Goal: Check status: Check status

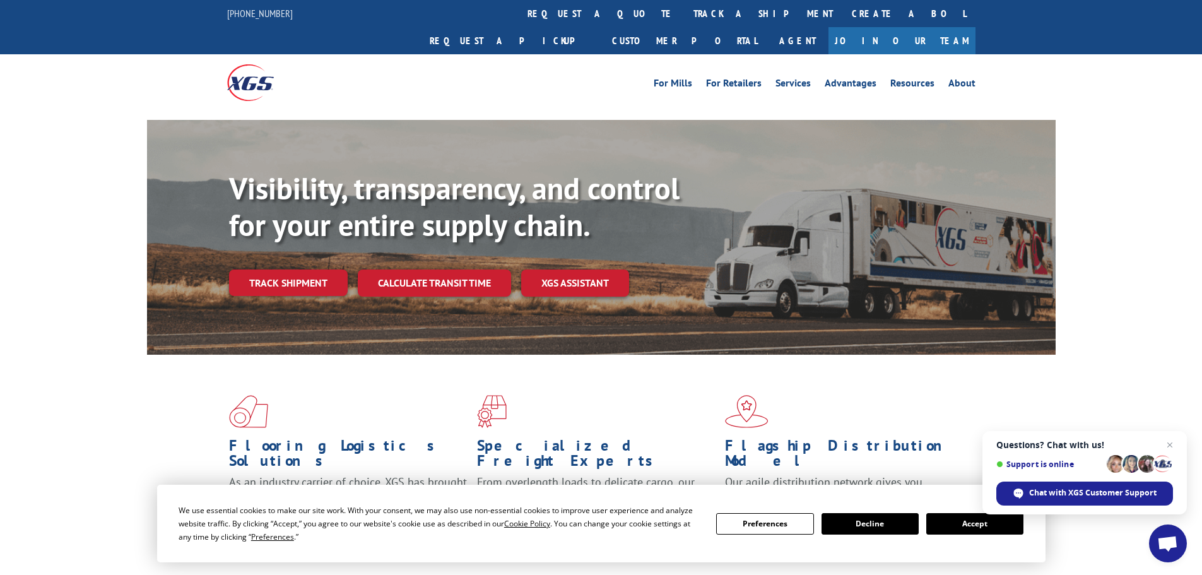
click at [285, 270] on link "Track shipment" at bounding box center [288, 283] width 119 height 27
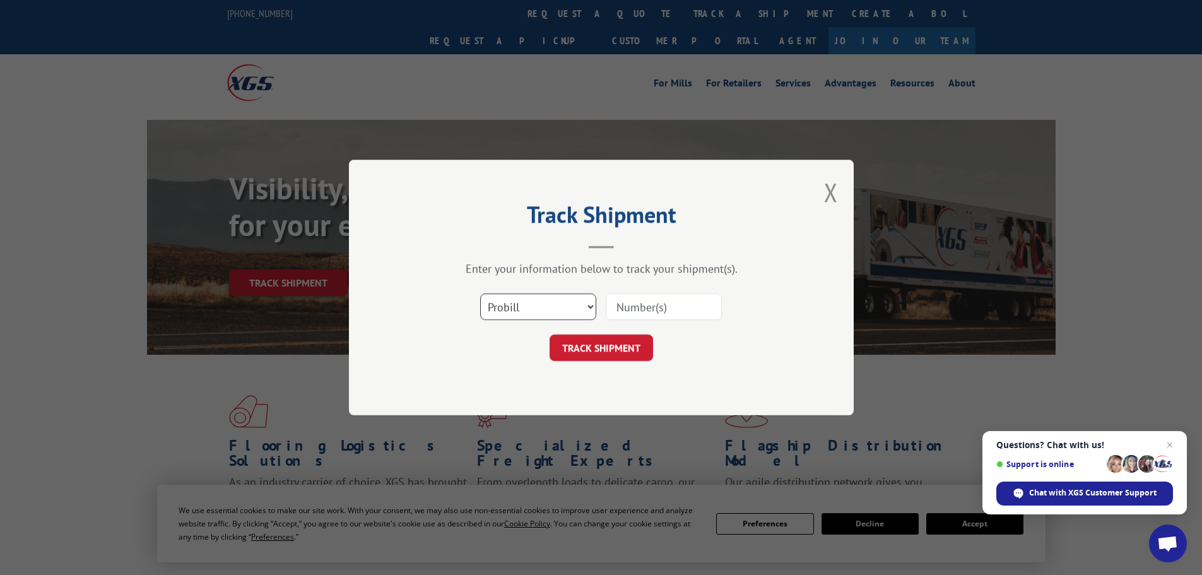
click at [593, 302] on select "Select category... Probill BOL PO" at bounding box center [538, 306] width 116 height 27
click at [657, 303] on input at bounding box center [664, 306] width 116 height 27
paste input "123076"
type input "123076"
click at [586, 355] on button "TRACK SHIPMENT" at bounding box center [602, 348] width 104 height 27
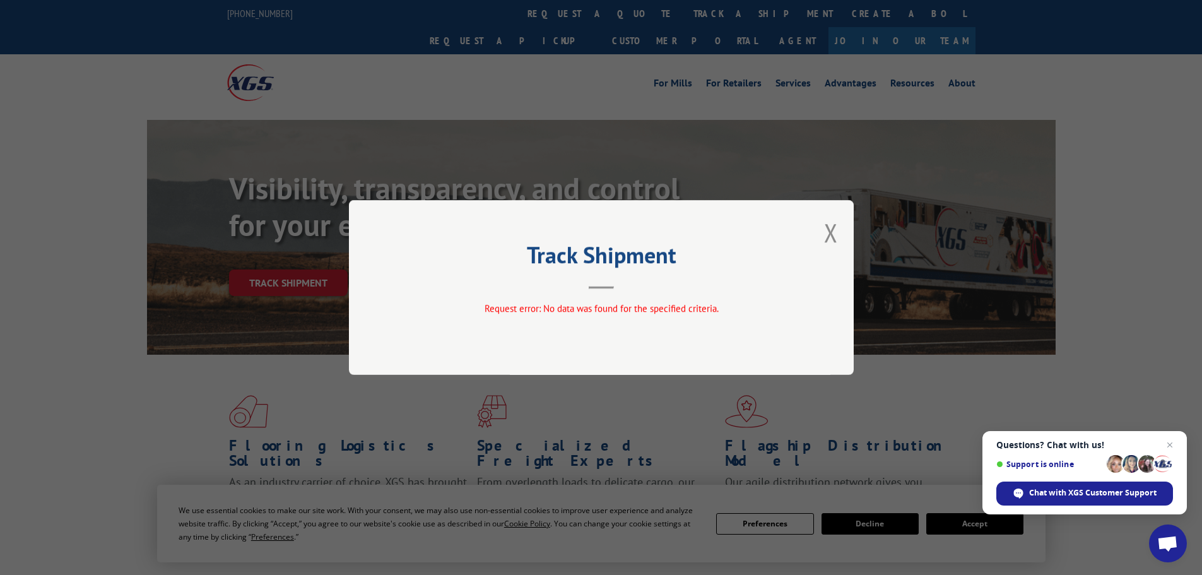
click at [838, 225] on button "Close modal" at bounding box center [831, 232] width 14 height 33
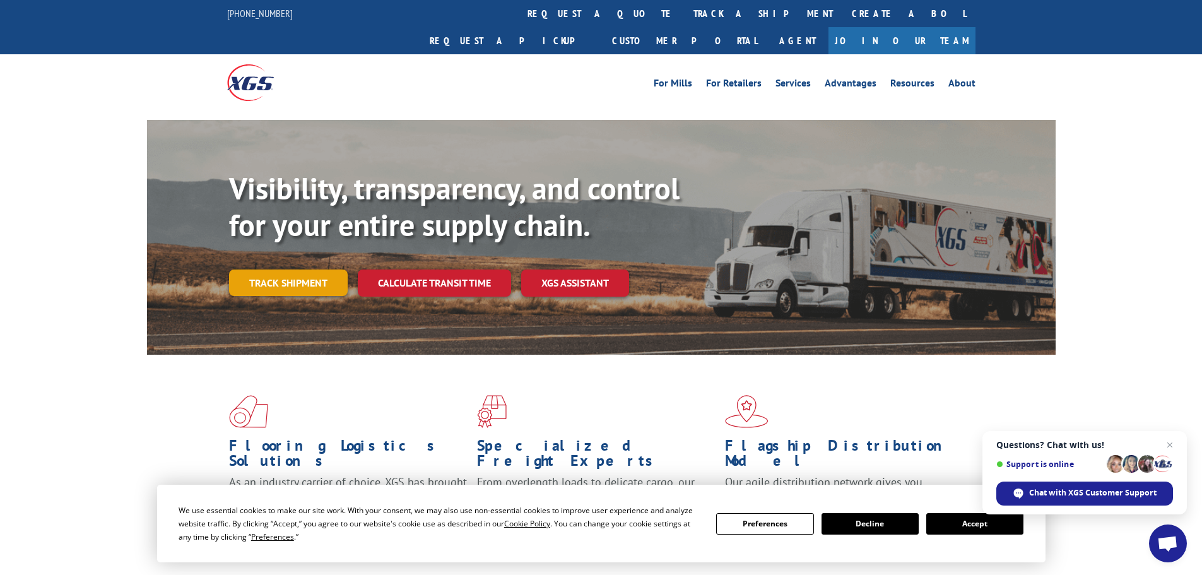
click at [321, 270] on link "Track shipment" at bounding box center [288, 283] width 119 height 27
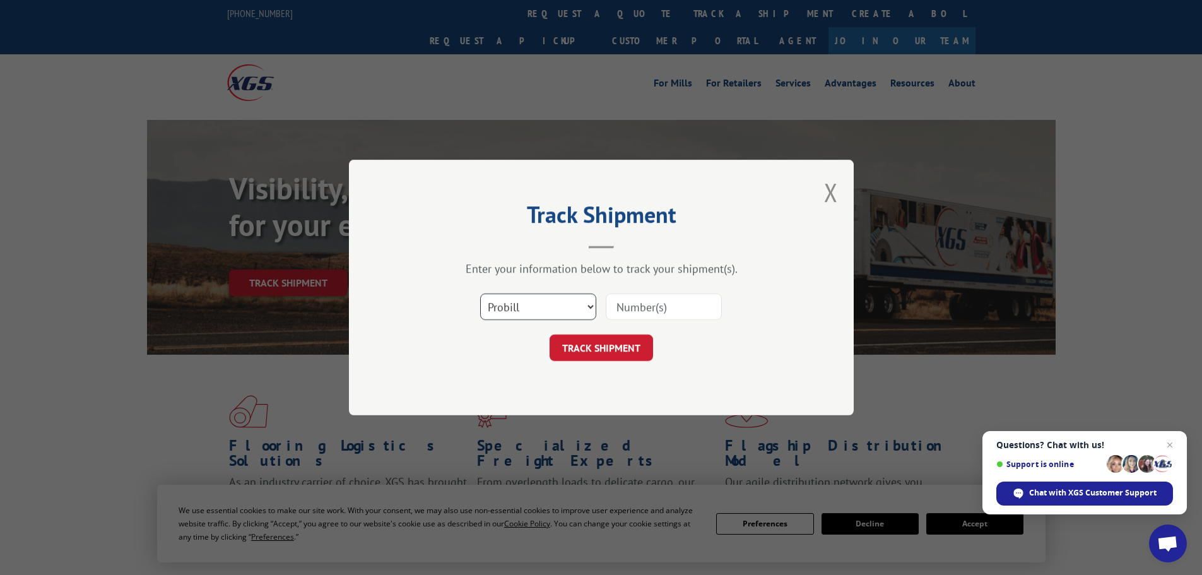
click at [514, 306] on select "Select category... Probill BOL PO" at bounding box center [538, 306] width 116 height 27
select select "bol"
click at [480, 293] on select "Select category... Probill BOL PO" at bounding box center [538, 306] width 116 height 27
click at [649, 304] on input at bounding box center [664, 306] width 116 height 27
paste input "123076"
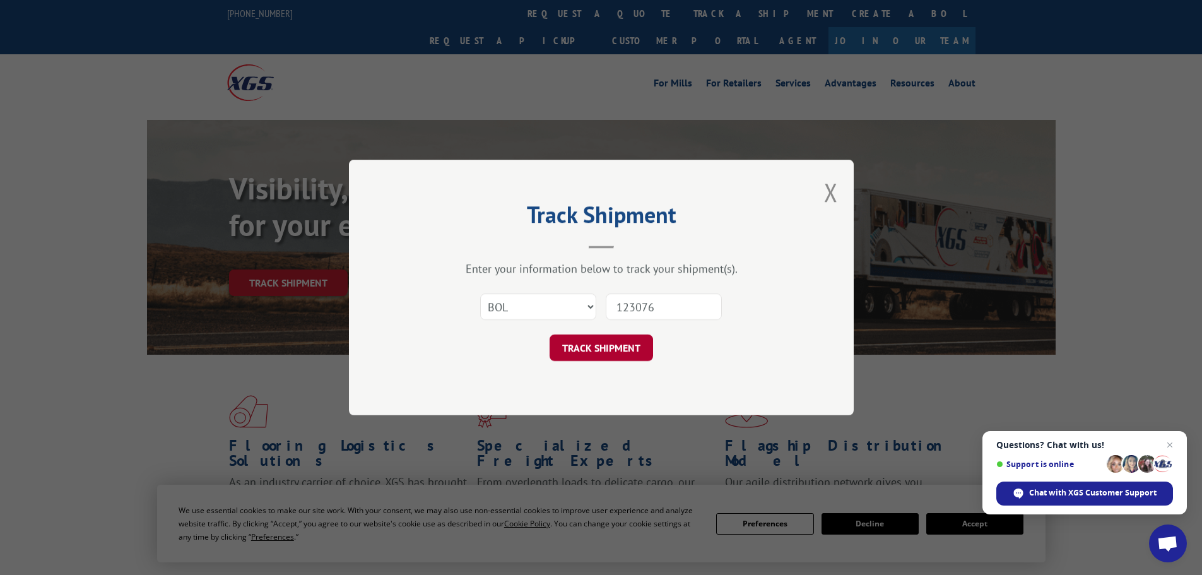
type input "123076"
click at [609, 347] on button "TRACK SHIPMENT" at bounding box center [602, 348] width 104 height 27
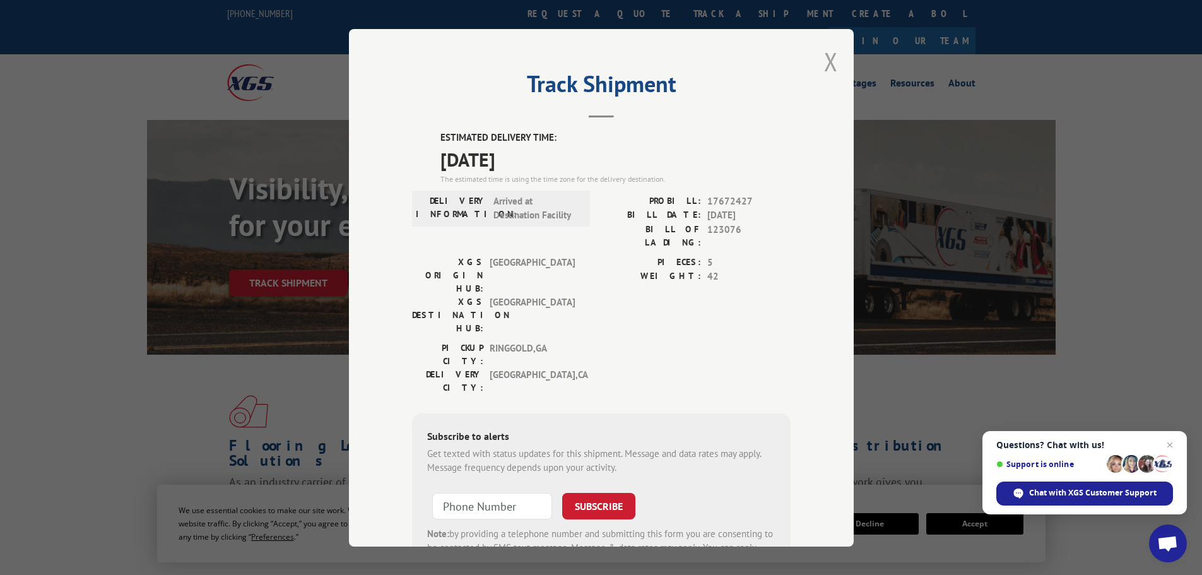
click at [830, 59] on button "Close modal" at bounding box center [831, 61] width 14 height 33
